Goal: Find specific page/section: Find specific page/section

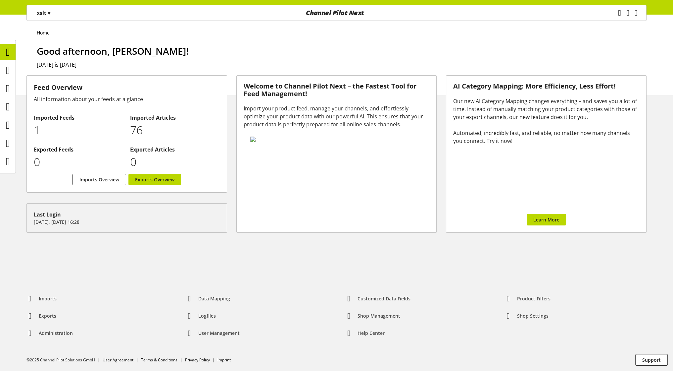
click at [42, 14] on p "xslt ▾" at bounding box center [44, 13] width 14 height 8
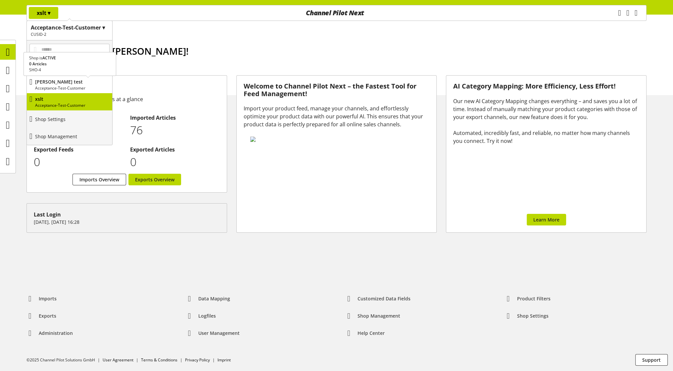
click at [50, 80] on p "[PERSON_NAME] test" at bounding box center [72, 81] width 75 height 7
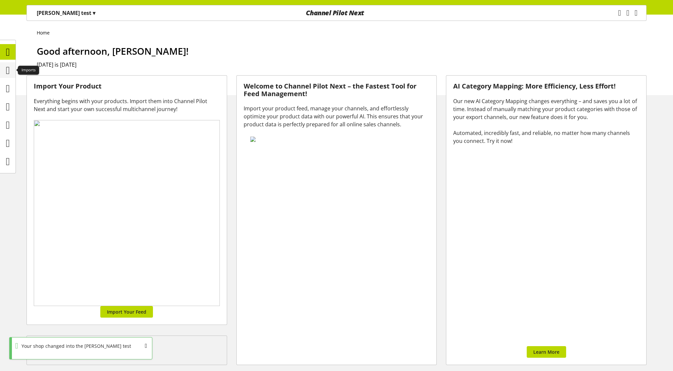
click at [6, 70] on icon at bounding box center [8, 70] width 4 height 13
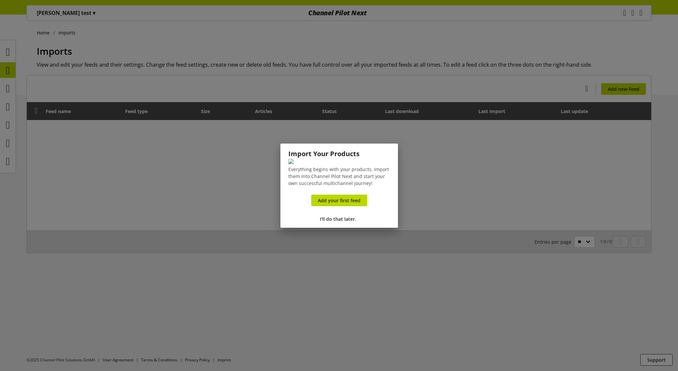
click at [74, 24] on div at bounding box center [339, 185] width 678 height 371
click at [346, 222] on span "I'll do that later." at bounding box center [338, 218] width 36 height 7
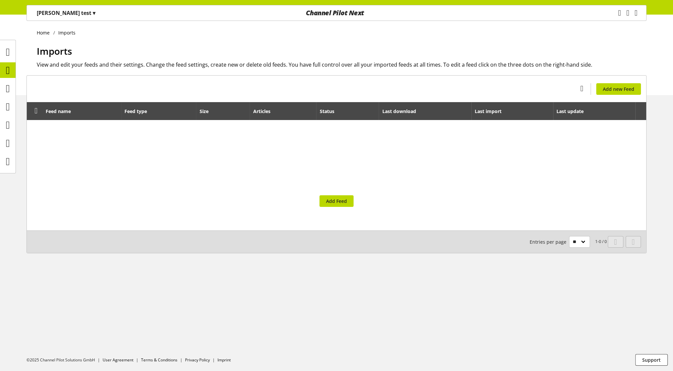
click at [59, 18] on div "[PERSON_NAME] test ▾" at bounding box center [66, 13] width 75 height 12
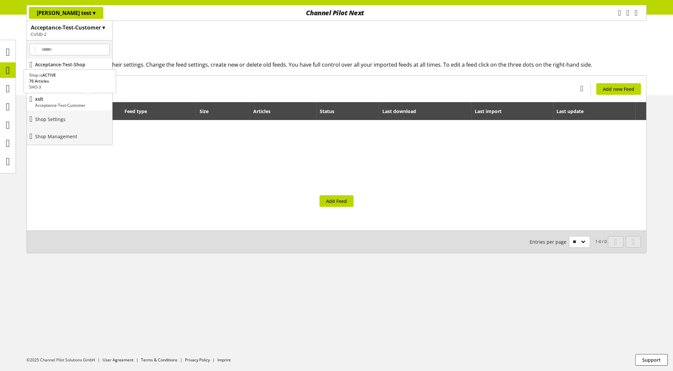
click at [56, 99] on p "xslt" at bounding box center [72, 98] width 75 height 7
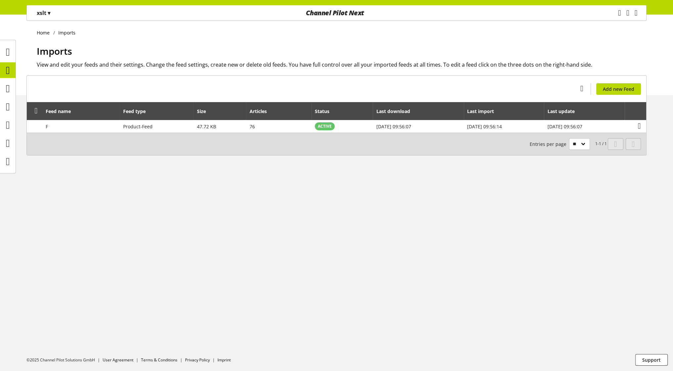
click at [33, 16] on div "xslt ▾" at bounding box center [43, 13] width 29 height 12
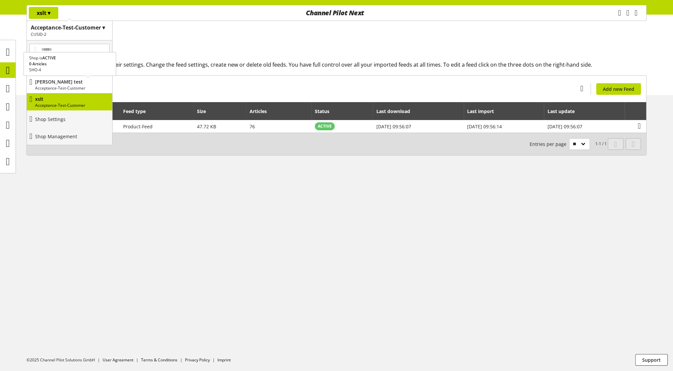
click at [66, 86] on p "Acceptance-Test-Customer" at bounding box center [72, 88] width 75 height 6
